Goal: Task Accomplishment & Management: Complete application form

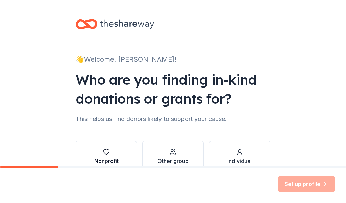
click at [105, 149] on icon "button" at bounding box center [106, 151] width 7 height 7
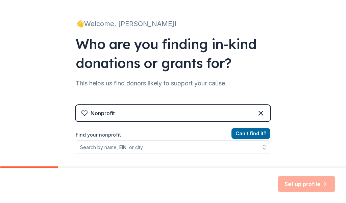
scroll to position [68, 0]
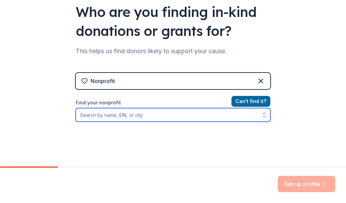
click at [106, 118] on input "Find your nonprofit" at bounding box center [173, 115] width 195 height 14
click at [84, 115] on input "[US_EMPLOYER_IDENTIFICATION_NUMBER]" at bounding box center [173, 115] width 195 height 14
type input "[US_EMPLOYER_IDENTIFICATION_NUMBER]"
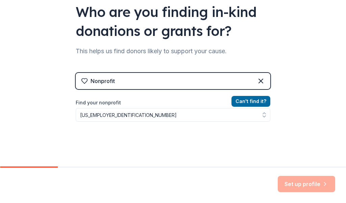
click at [92, 149] on div "Can ' t find it? Find your nonprofit [US_EMPLOYER_IDENTIFICATION_NUMBER]" at bounding box center [173, 136] width 195 height 78
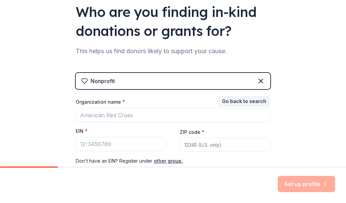
click at [106, 146] on input "EIN *" at bounding box center [121, 144] width 91 height 14
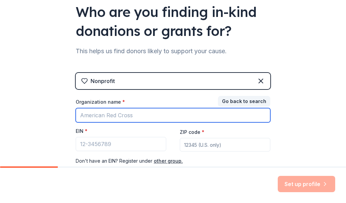
click at [105, 115] on input "Organization name *" at bounding box center [173, 115] width 195 height 14
type input "IL [PERSON_NAME] USA, Inc."
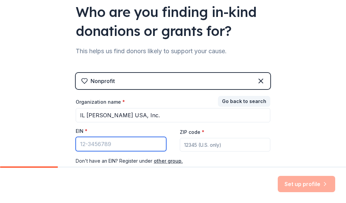
click at [77, 144] on input "EIN *" at bounding box center [121, 144] width 91 height 14
type input "3"
type input "[US_EMPLOYER_IDENTIFICATION_NUMBER]"
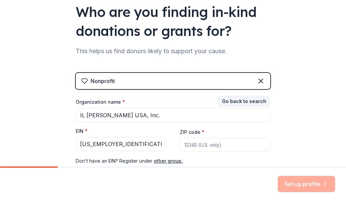
click at [185, 144] on input "ZIP code *" at bounding box center [225, 145] width 91 height 14
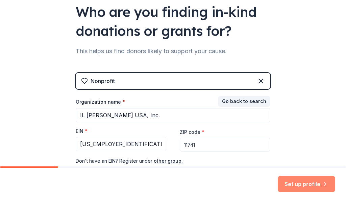
type input "11741"
click at [307, 187] on button "Set up profile" at bounding box center [307, 184] width 58 height 16
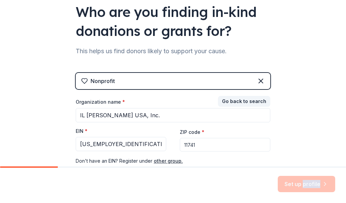
click at [307, 187] on div "Set up profile" at bounding box center [307, 184] width 58 height 16
click at [251, 186] on div "Set up profile" at bounding box center [173, 184] width 346 height 35
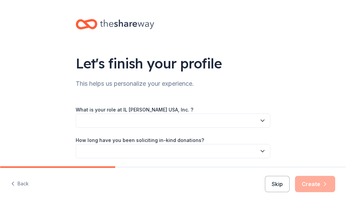
click at [104, 117] on button "button" at bounding box center [173, 120] width 195 height 14
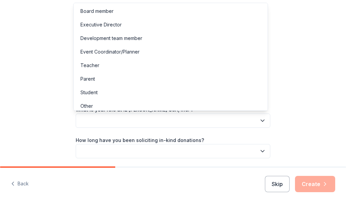
click at [298, 78] on div "Let's finish your profile This helps us personalize your experience. What is yo…" at bounding box center [173, 110] width 346 height 221
click at [93, 118] on button "button" at bounding box center [173, 120] width 195 height 14
click at [90, 13] on div "Board member" at bounding box center [97, 11] width 33 height 8
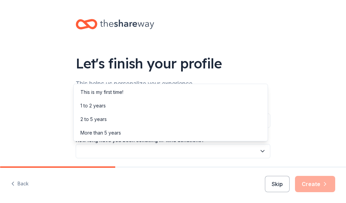
click at [121, 154] on button "button" at bounding box center [173, 151] width 195 height 14
click at [89, 105] on div "1 to 2 years" at bounding box center [93, 105] width 25 height 8
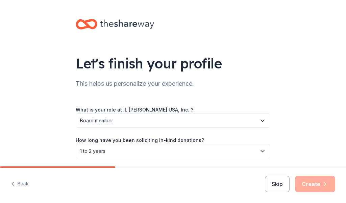
click at [163, 191] on div "Back Skip Create" at bounding box center [173, 184] width 346 height 35
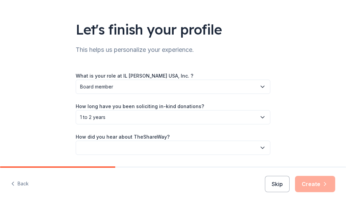
scroll to position [55, 0]
